Goal: Task Accomplishment & Management: Manage account settings

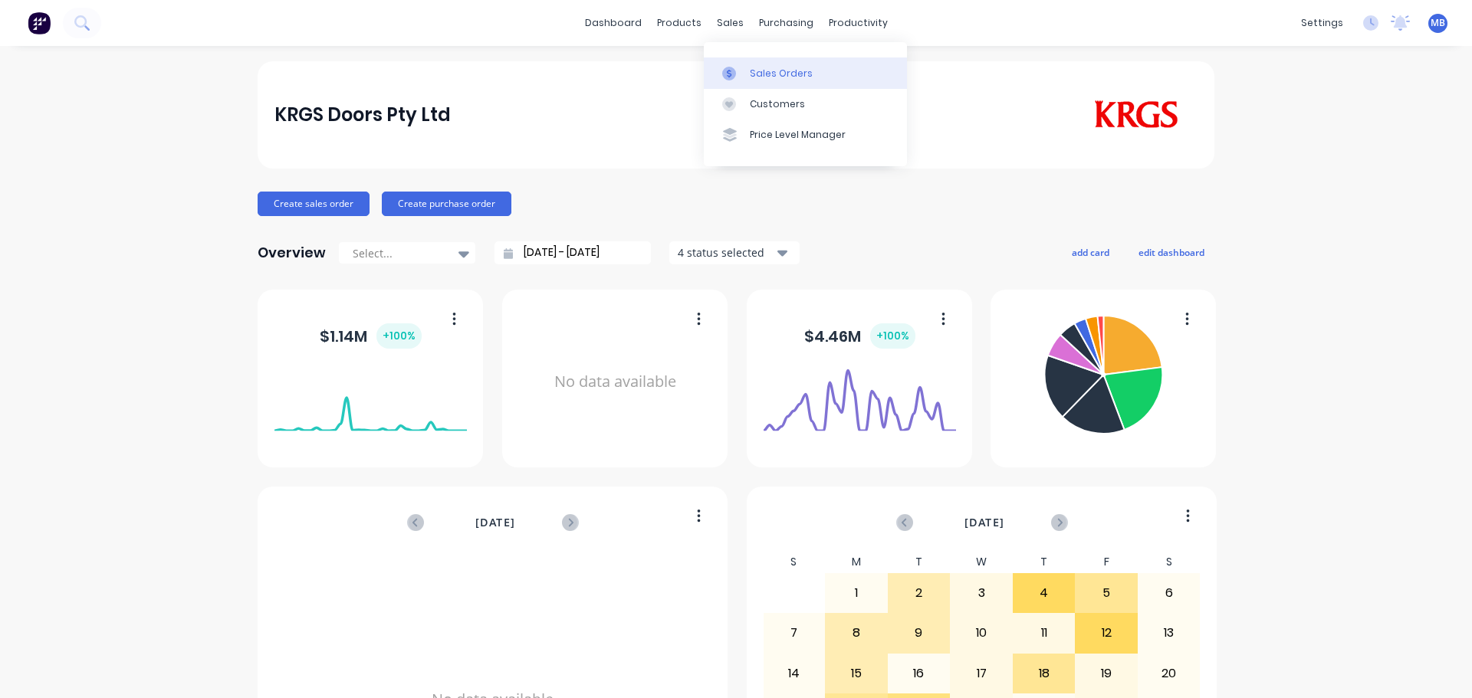
click at [758, 71] on div "Sales Orders" at bounding box center [781, 74] width 63 height 14
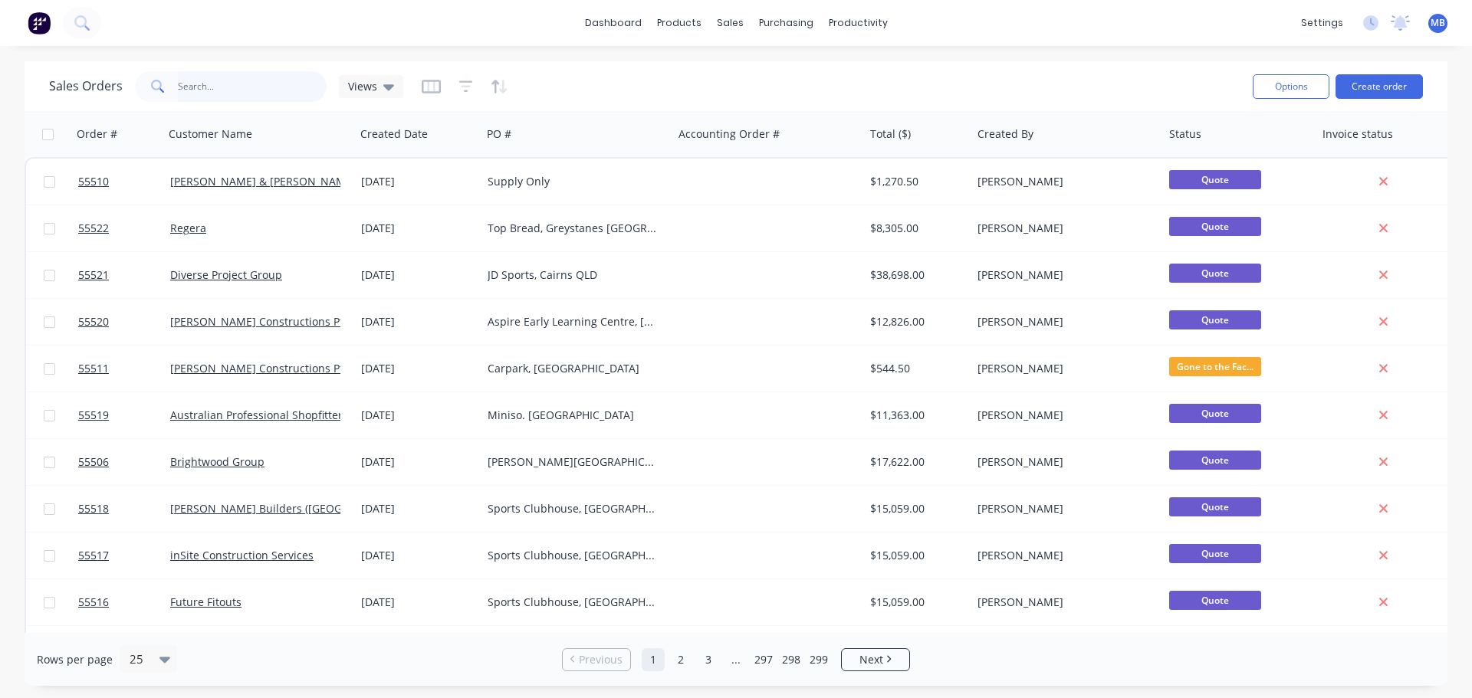
click at [218, 91] on input "text" at bounding box center [252, 86] width 149 height 31
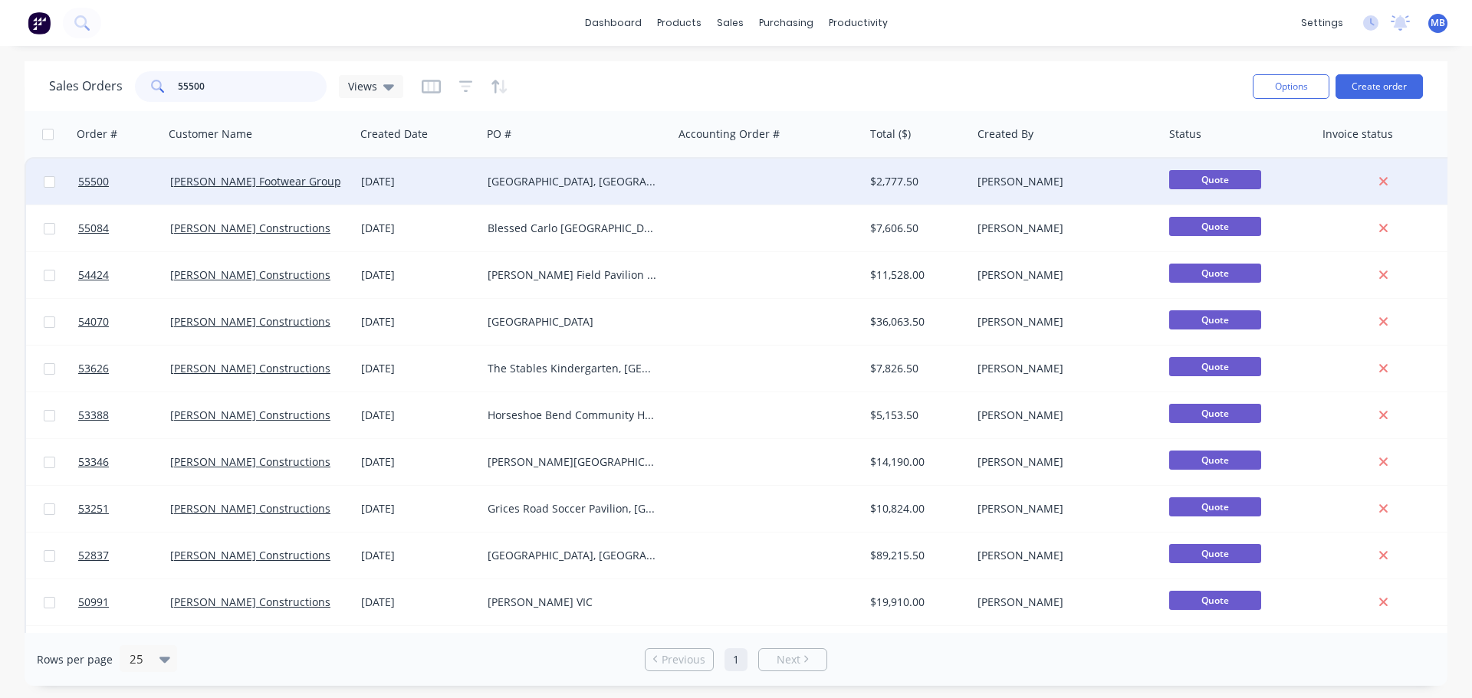
type input "55500"
click at [957, 178] on div "$2,777.50" at bounding box center [915, 181] width 90 height 15
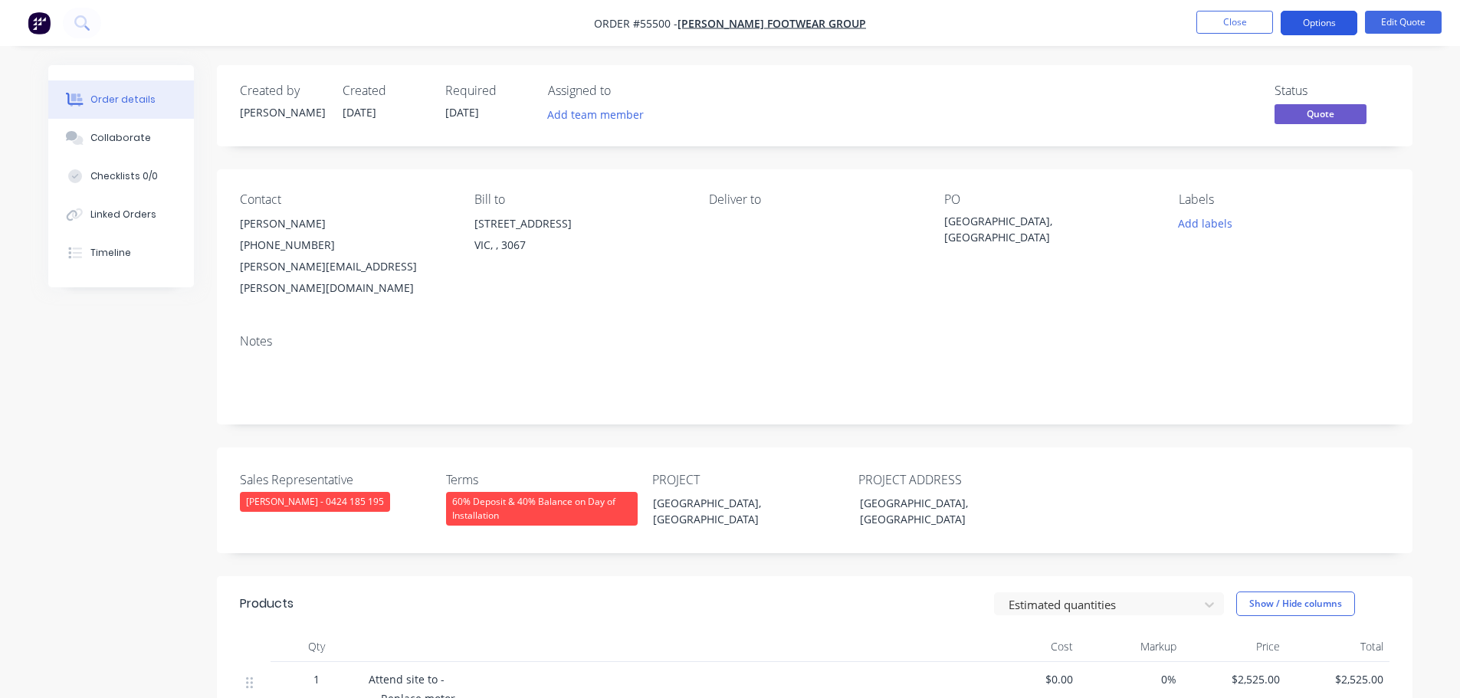
click at [1311, 25] on button "Options" at bounding box center [1319, 23] width 77 height 25
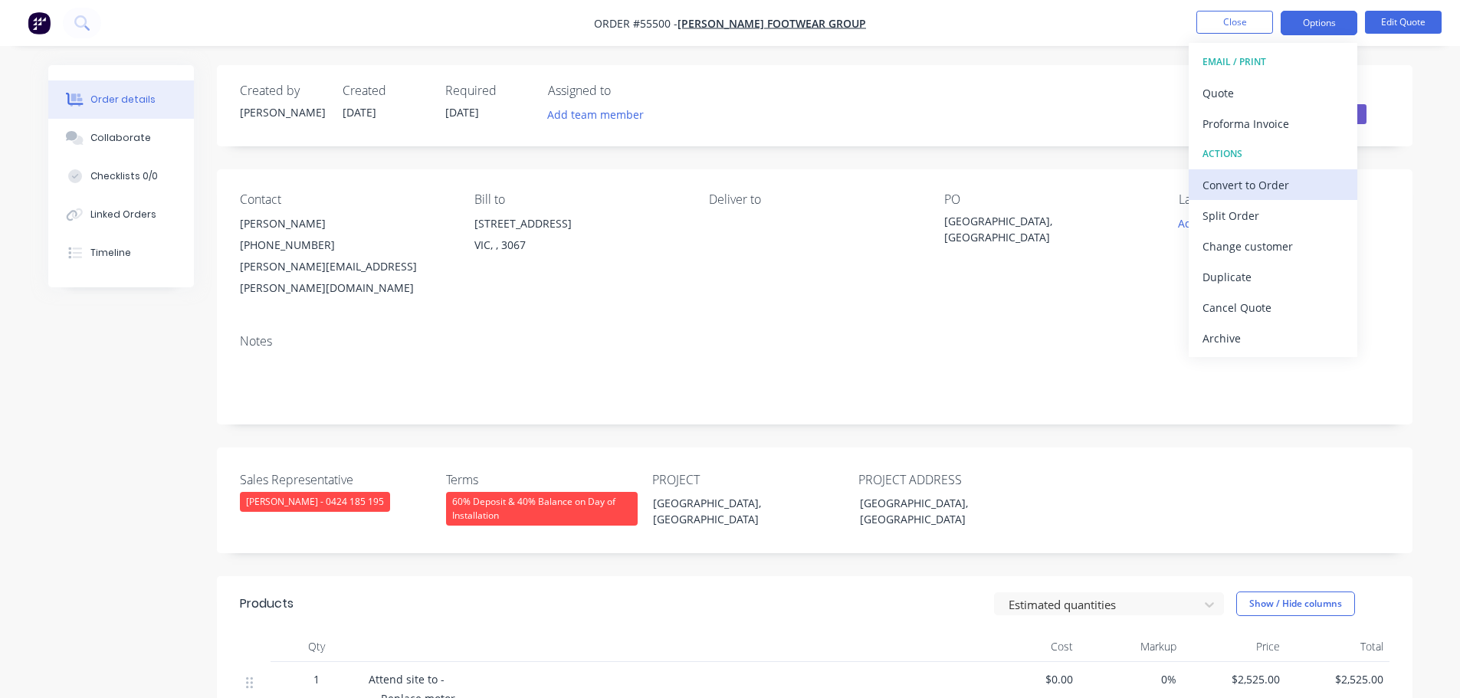
click at [1221, 190] on div "Convert to Order" at bounding box center [1273, 185] width 141 height 22
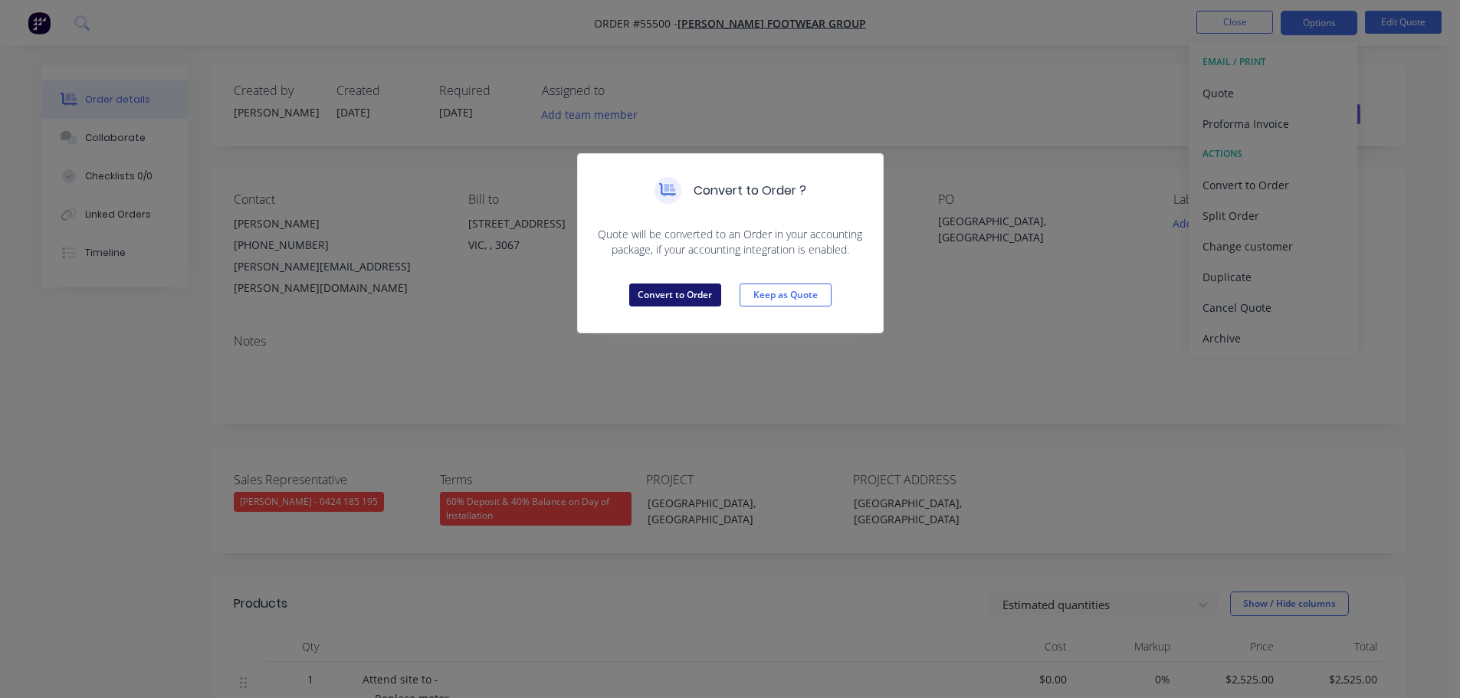
click at [658, 294] on button "Convert to Order" at bounding box center [675, 295] width 92 height 23
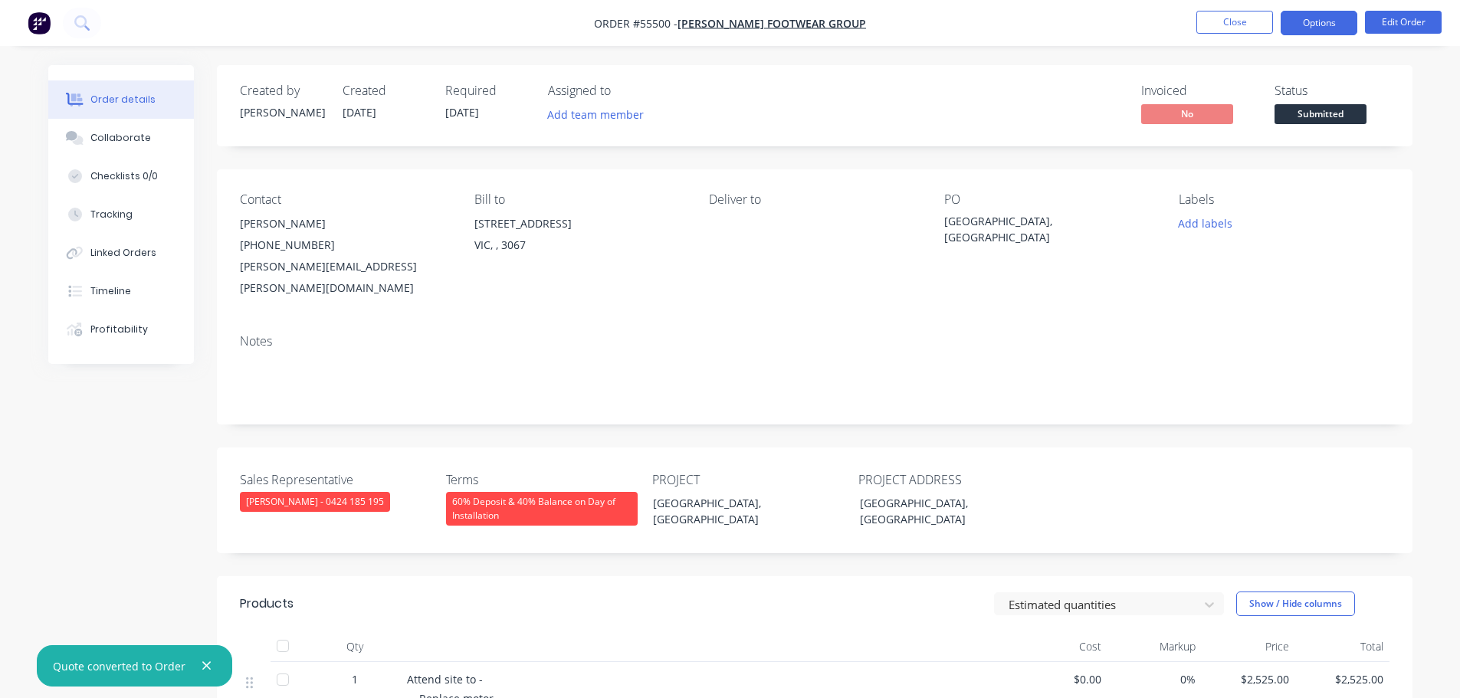
click at [1314, 17] on button "Options" at bounding box center [1319, 23] width 77 height 25
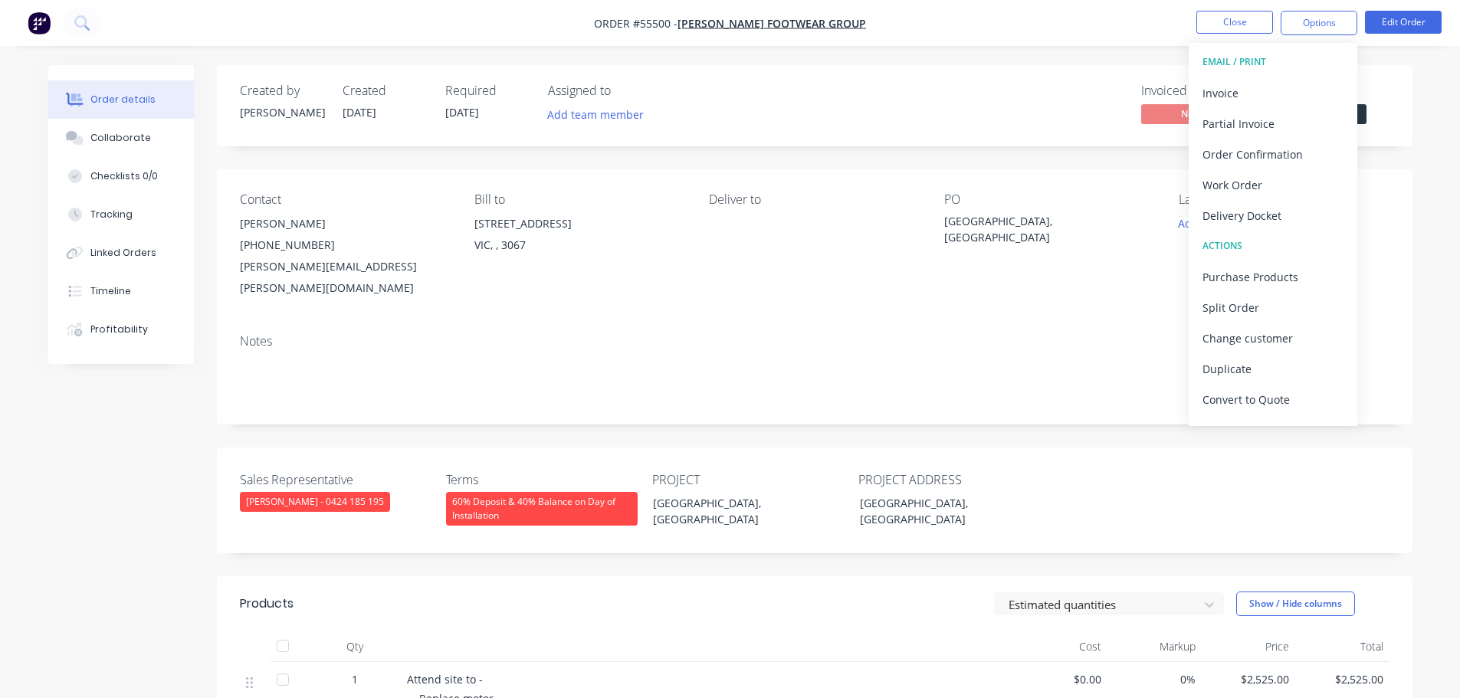
click at [1359, 174] on div "Contact [PERSON_NAME] [PHONE_NUMBER] [PERSON_NAME][EMAIL_ADDRESS][PERSON_NAME][…" at bounding box center [815, 245] width 1196 height 153
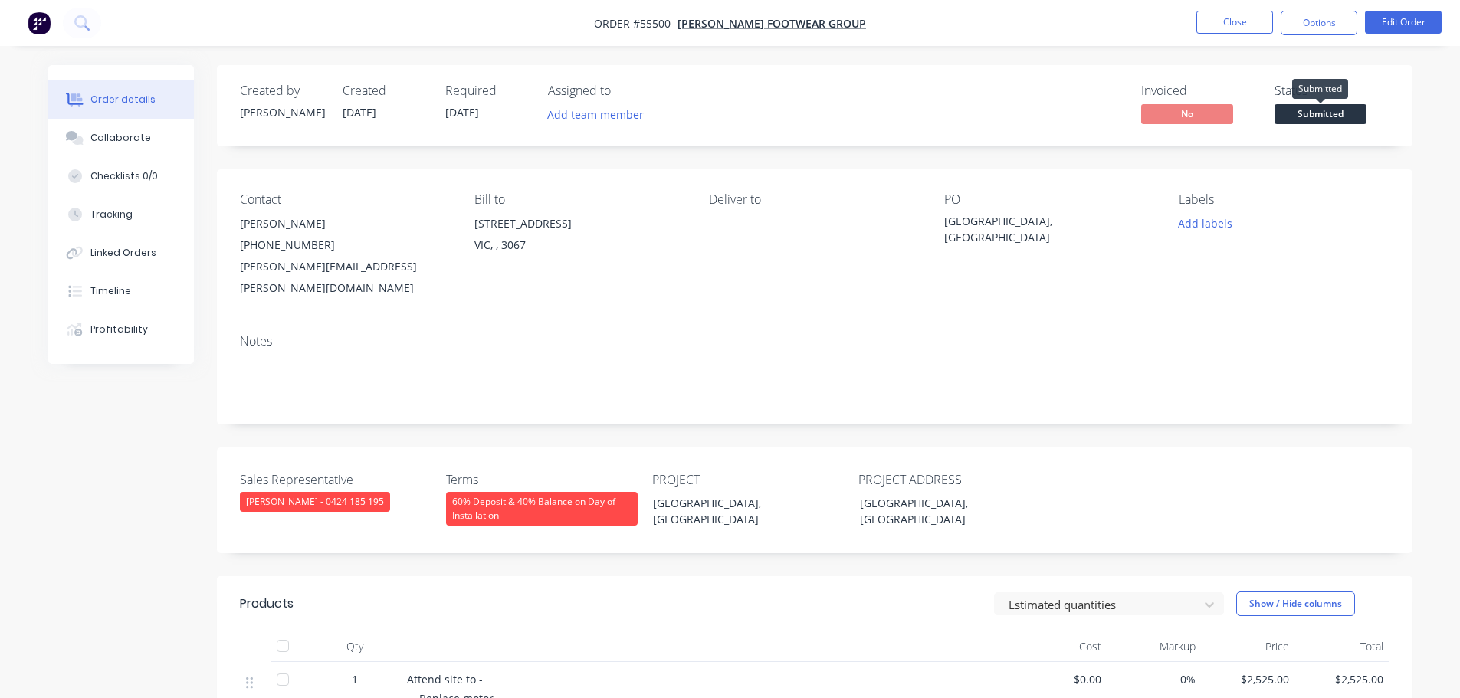
click at [1322, 111] on span "Submitted" at bounding box center [1321, 113] width 92 height 19
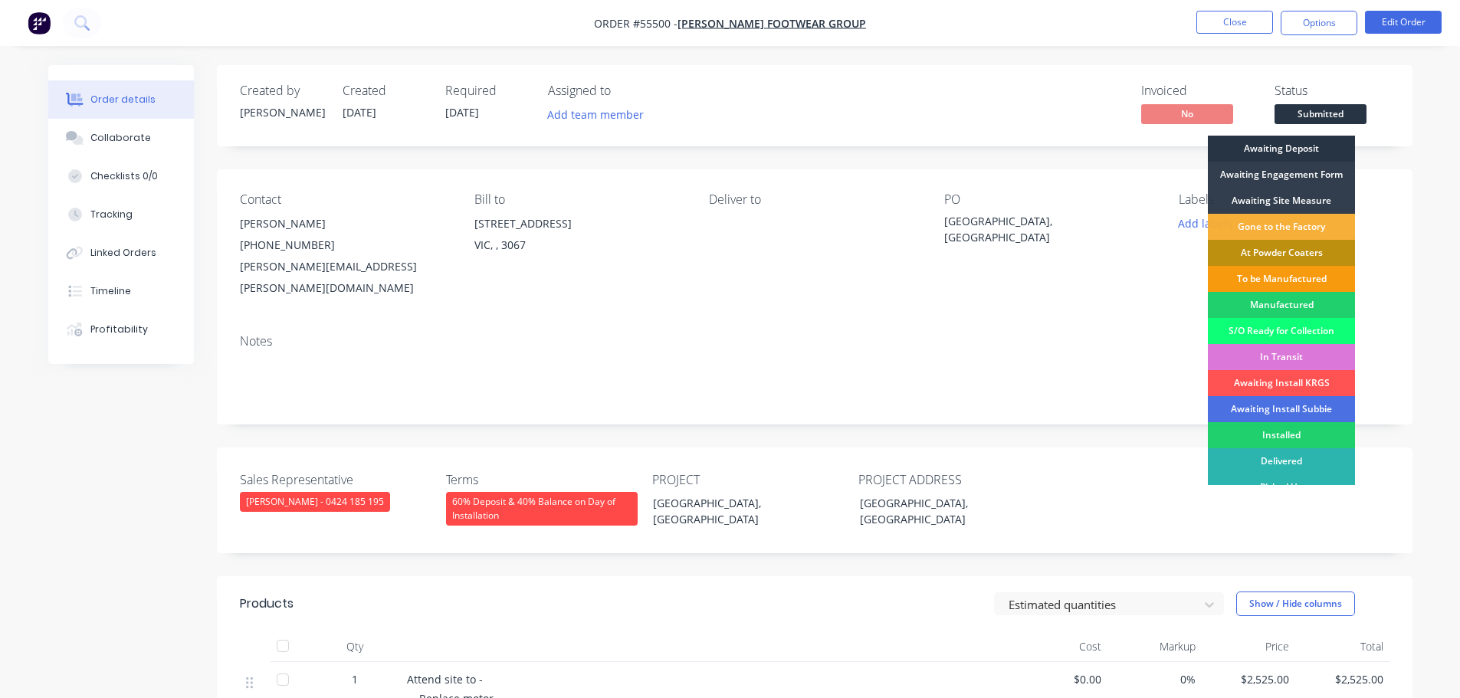
click at [1264, 143] on div "Awaiting Deposit" at bounding box center [1281, 149] width 147 height 26
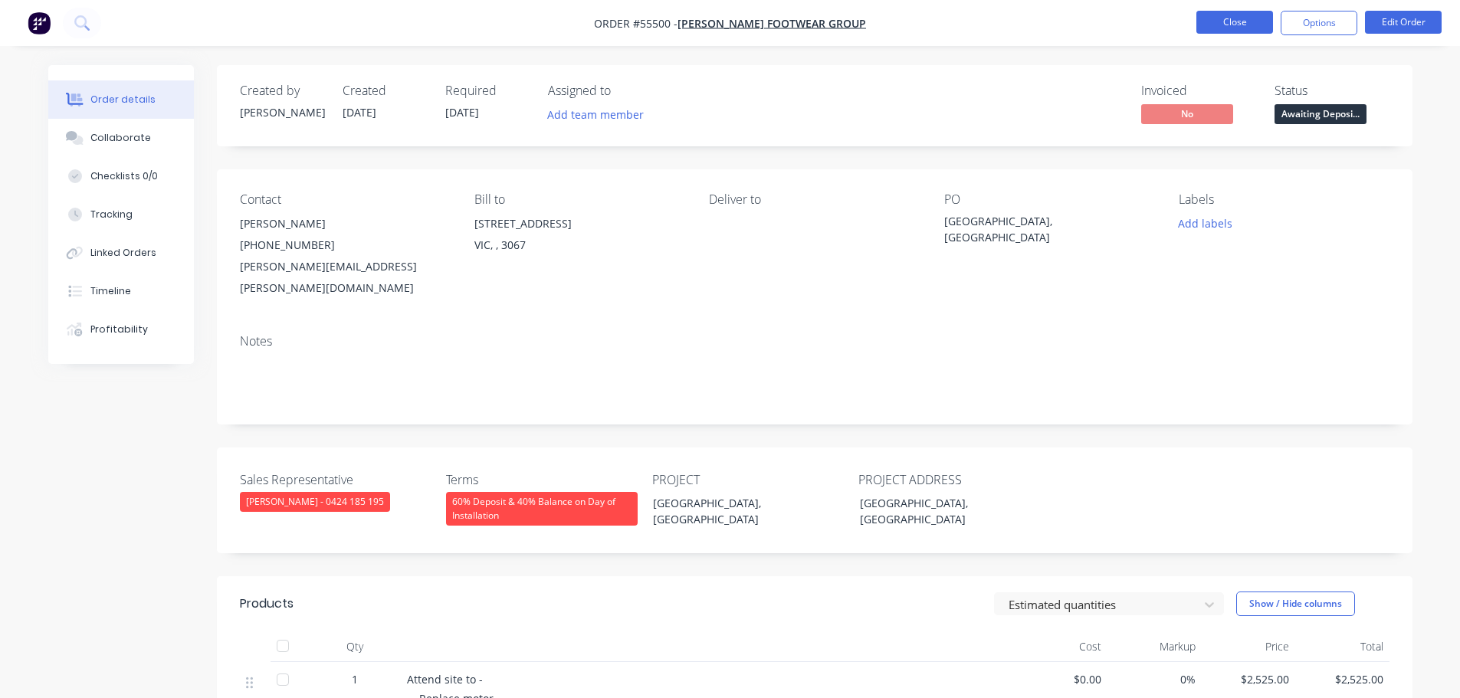
click at [1232, 25] on button "Close" at bounding box center [1235, 22] width 77 height 23
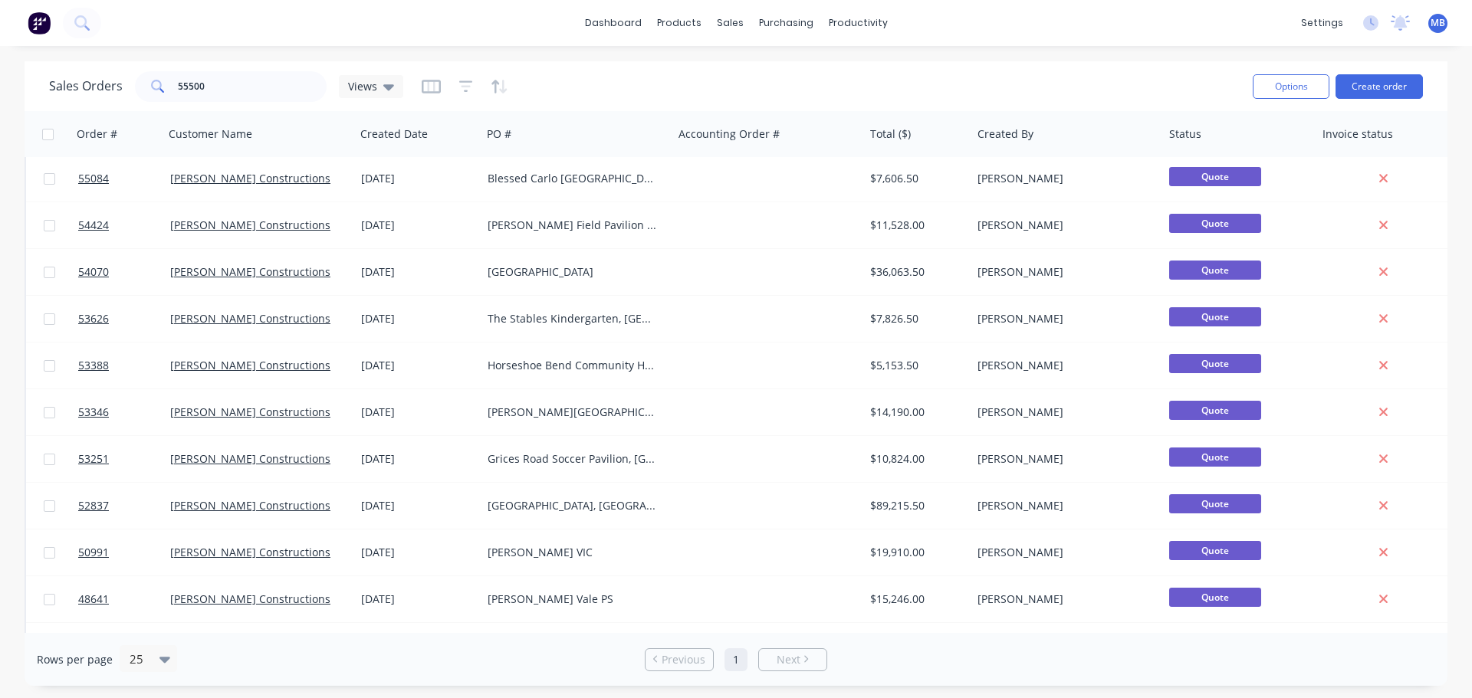
scroll to position [77, 0]
